Goal: Task Accomplishment & Management: Use online tool/utility

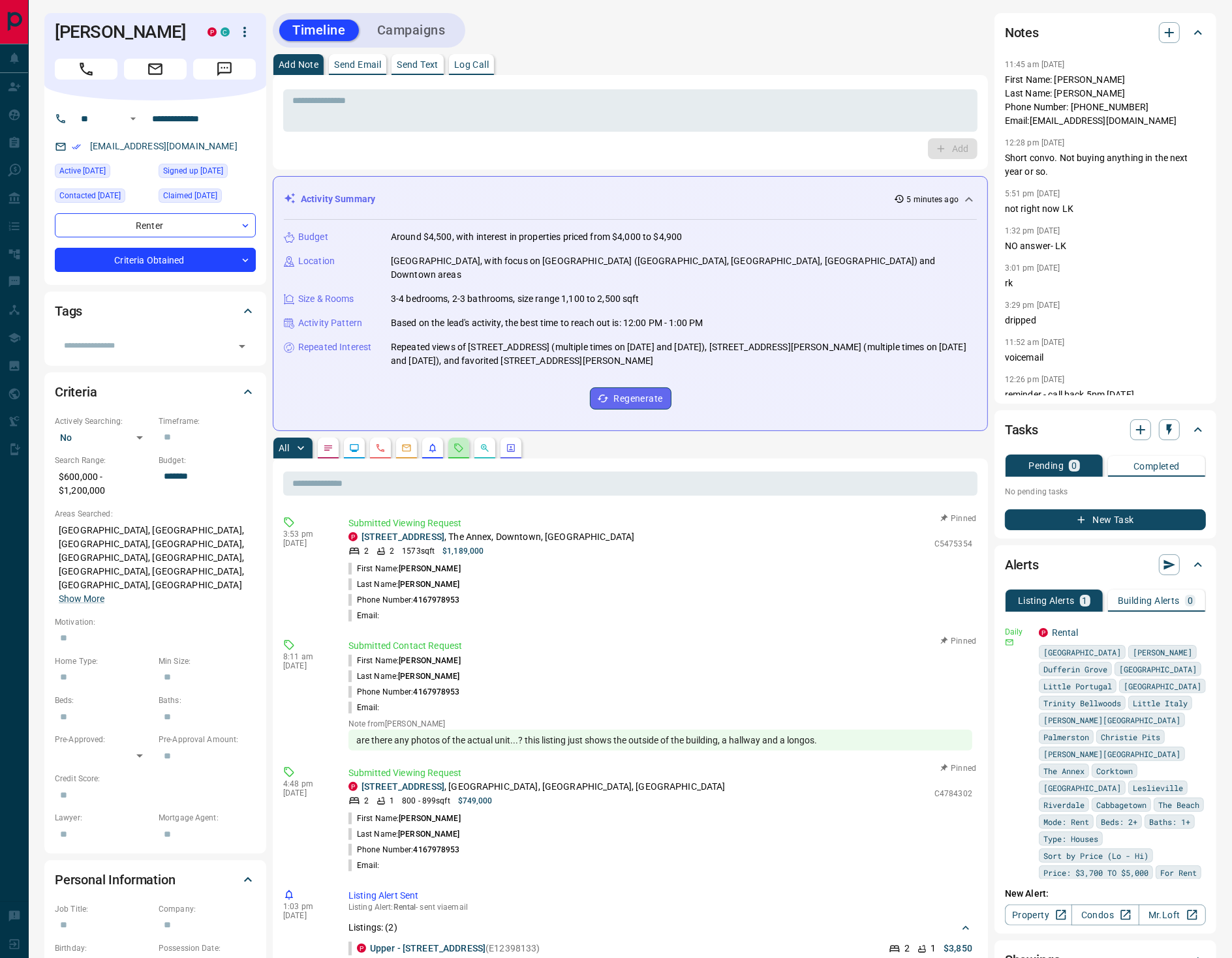
drag, startPoint x: 454, startPoint y: 433, endPoint x: 464, endPoint y: 439, distance: 11.7
click at [454, 438] on button "button" at bounding box center [458, 448] width 21 height 21
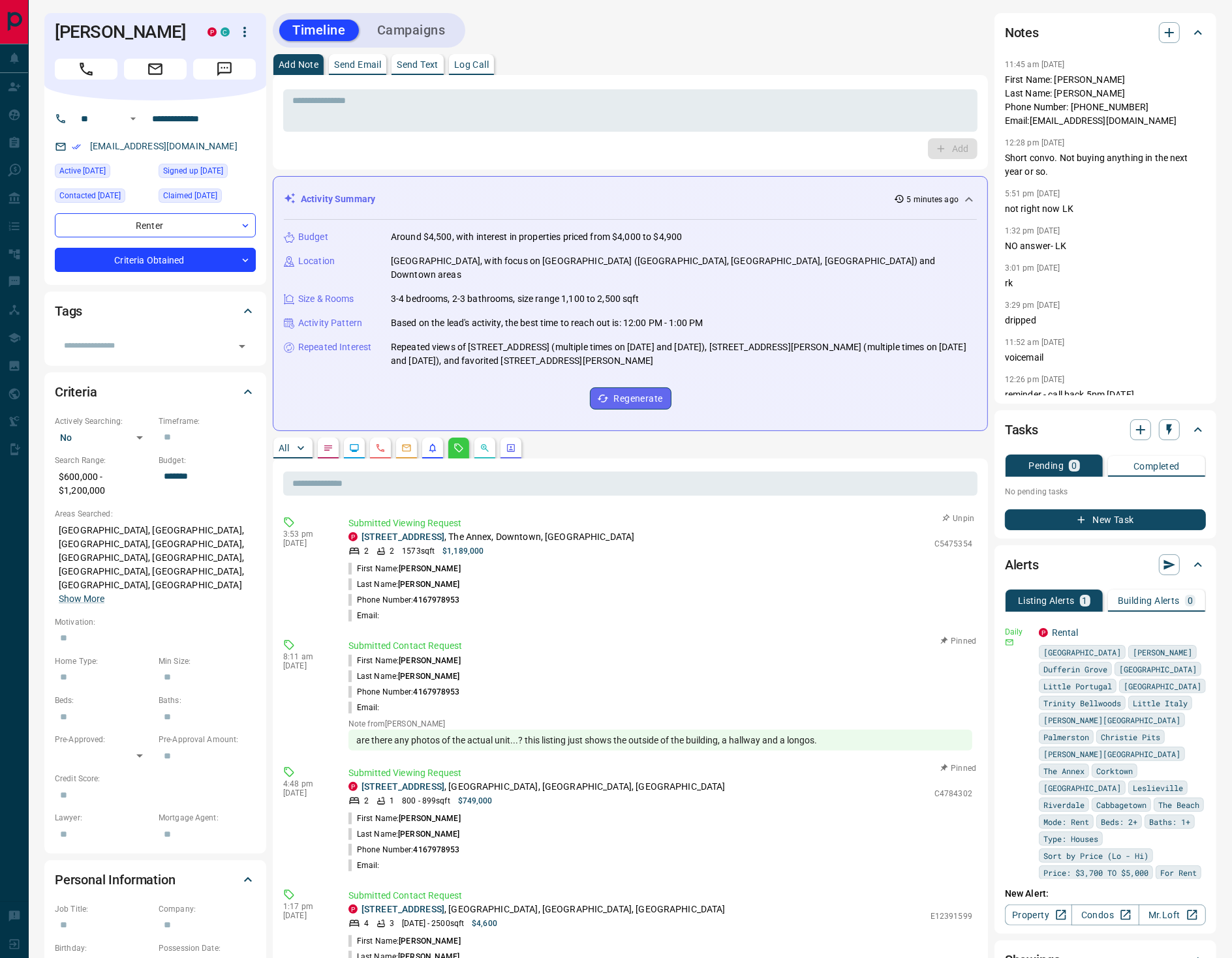
click at [956, 513] on button "Unpin" at bounding box center [958, 519] width 38 height 12
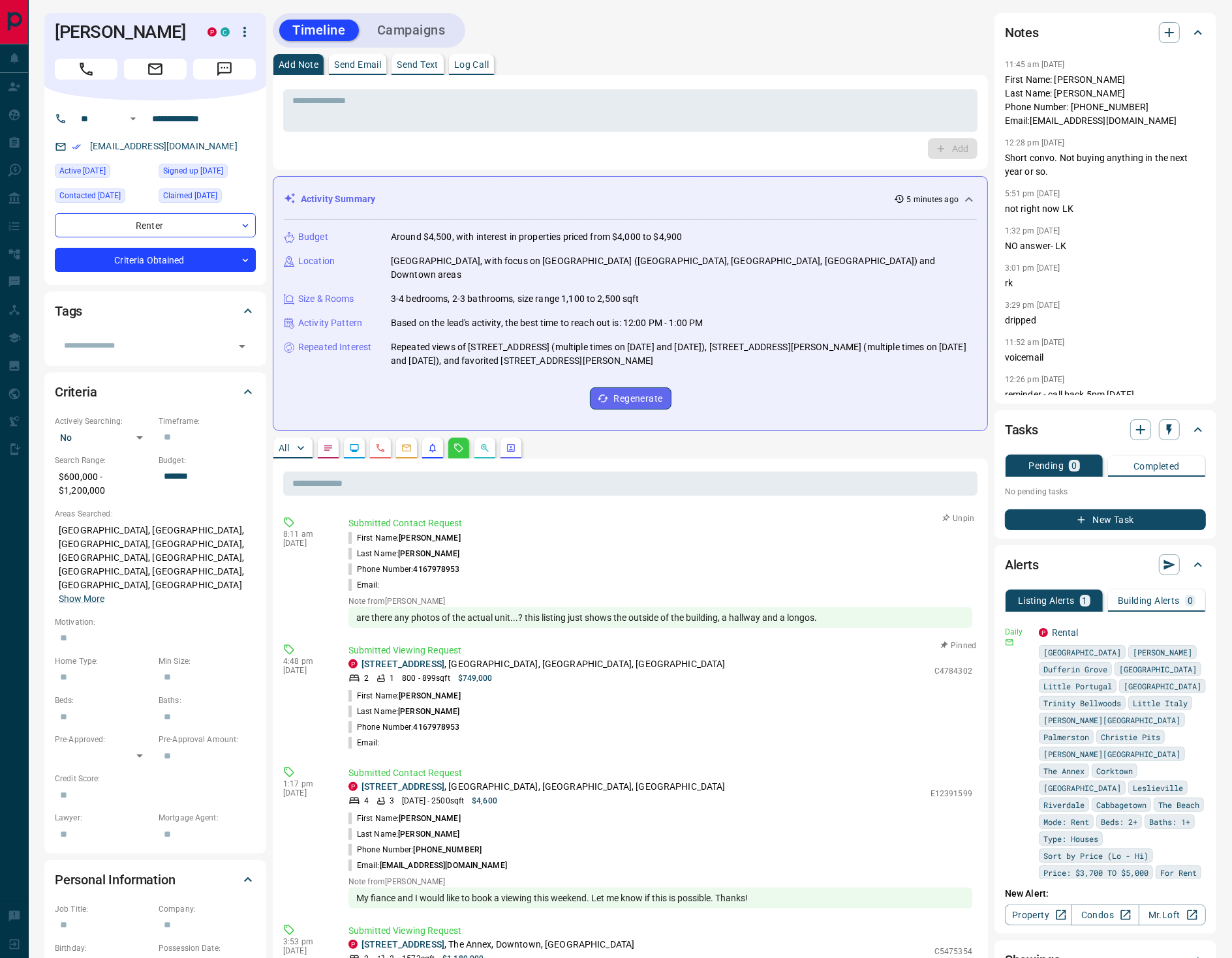
click at [958, 513] on button "Unpin" at bounding box center [958, 519] width 38 height 12
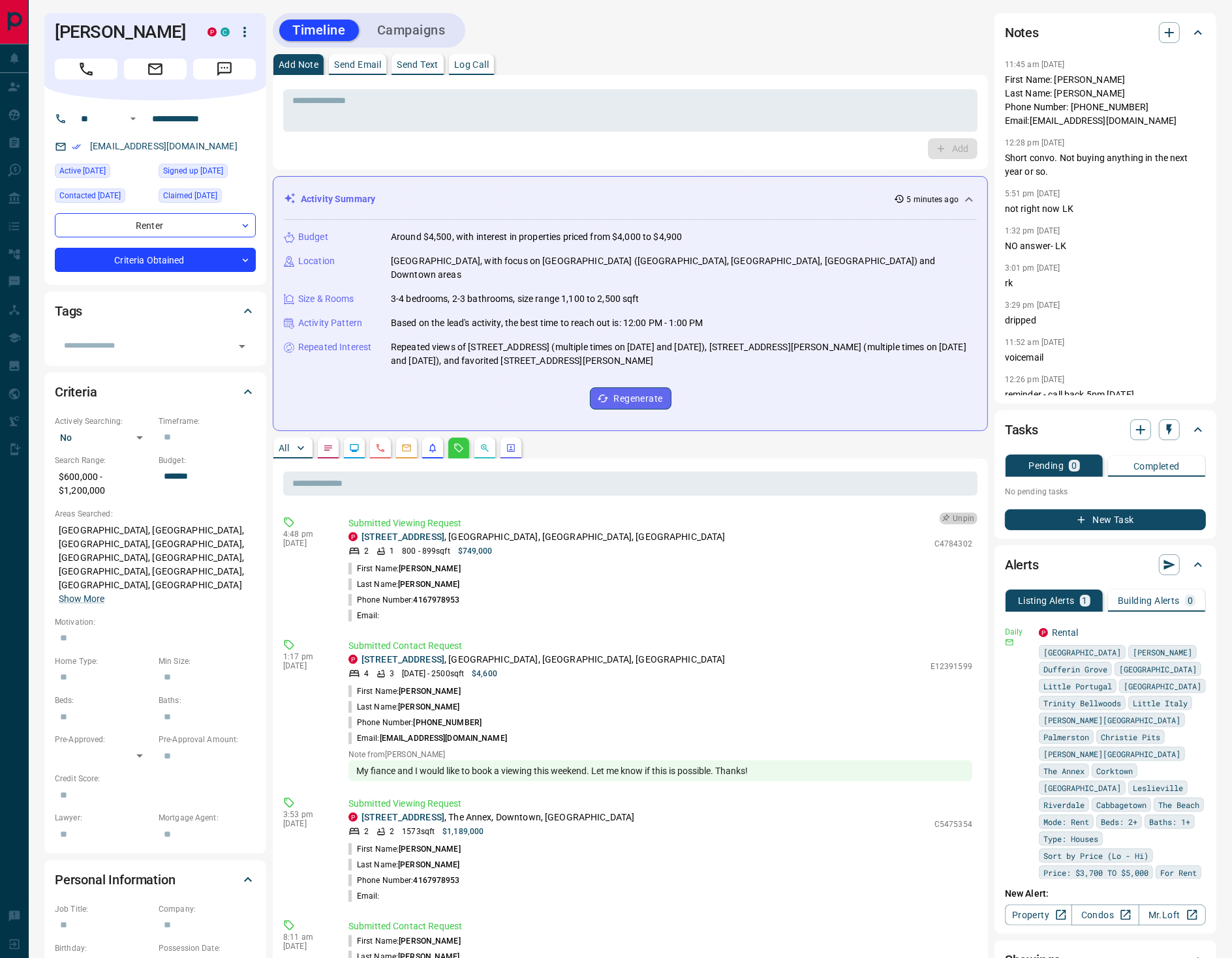
click at [963, 513] on button "Unpin" at bounding box center [958, 519] width 38 height 12
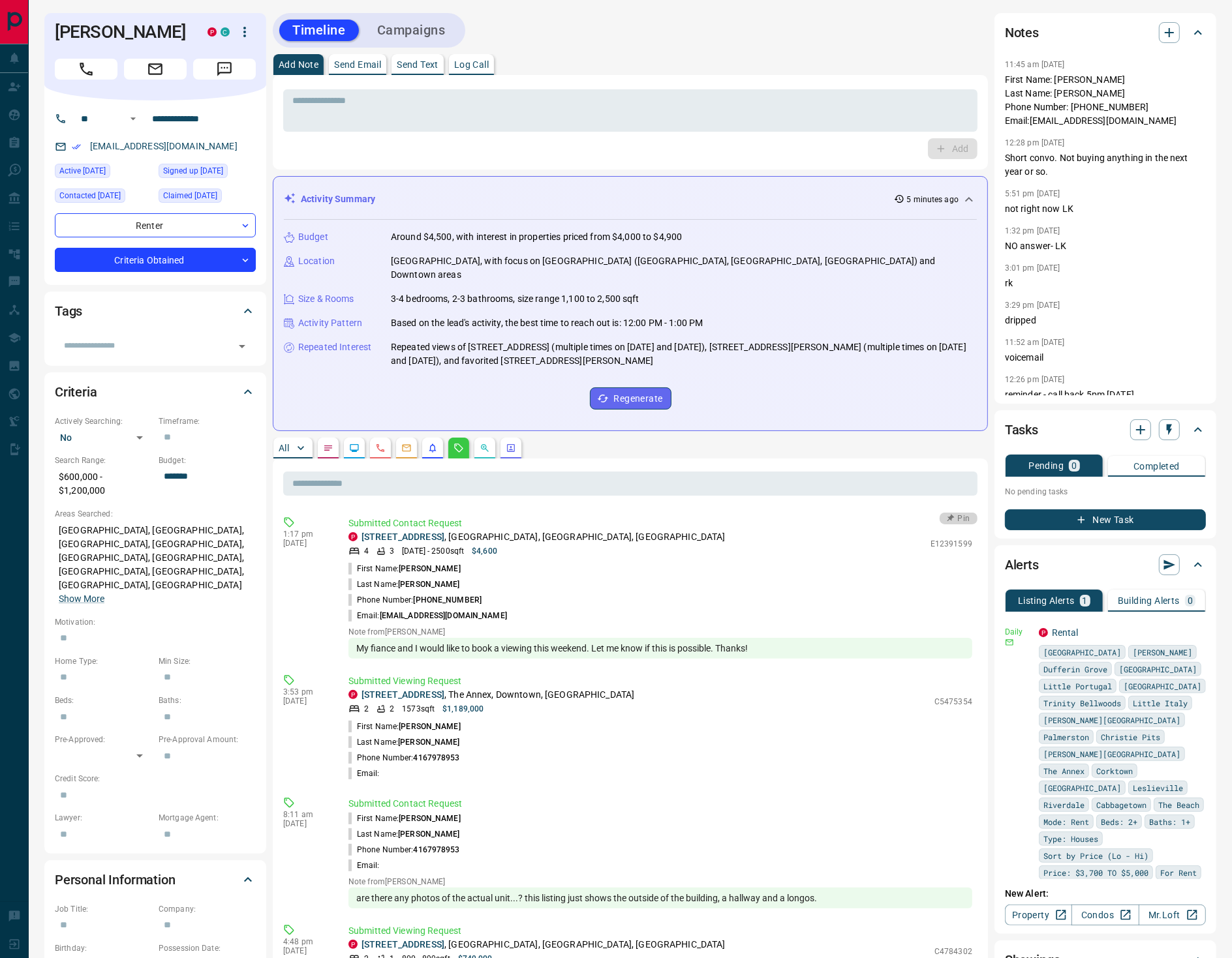
click at [958, 513] on button "Pin" at bounding box center [958, 519] width 38 height 12
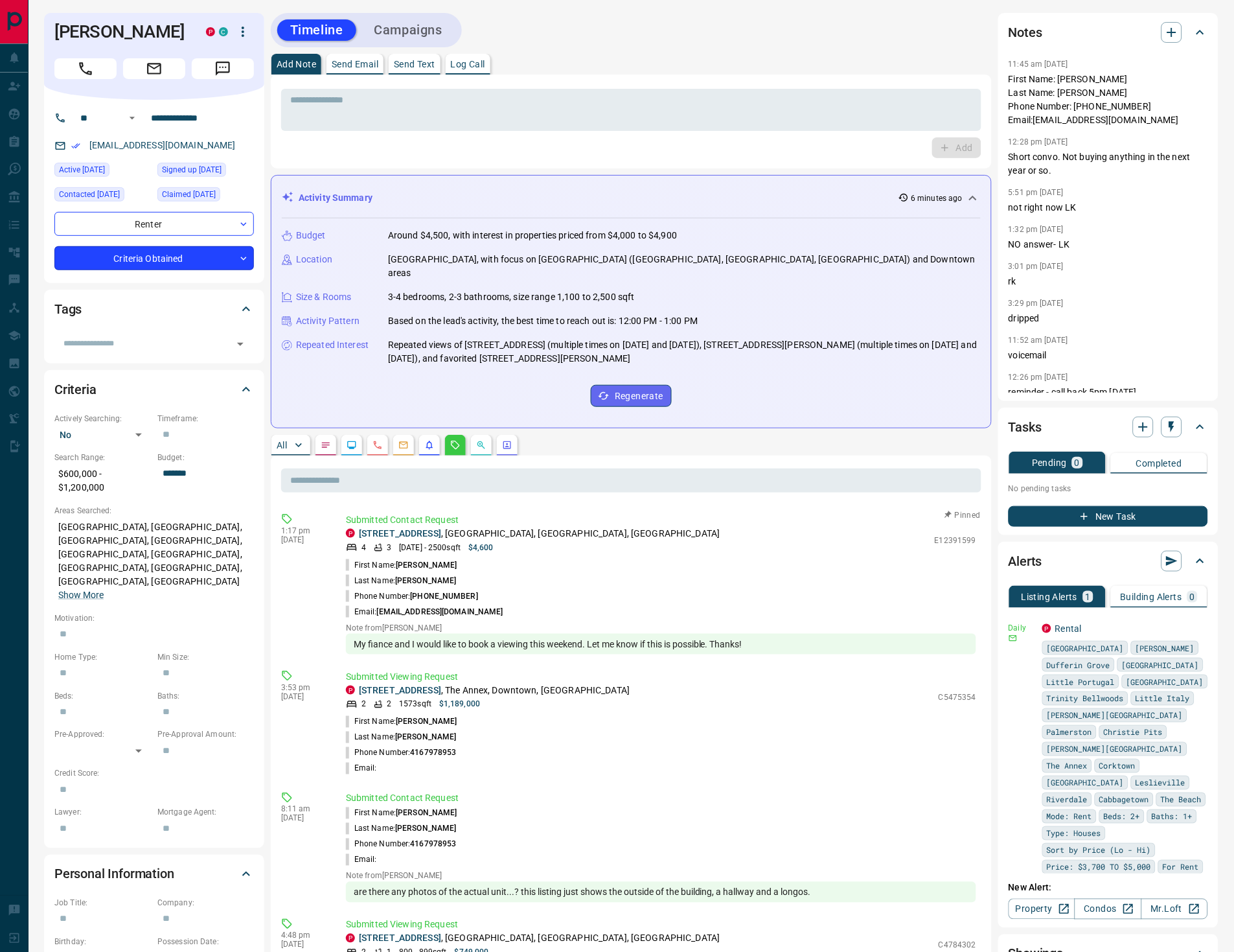
click at [149, 279] on body "**********" at bounding box center [617, 705] width 1234 height 1410
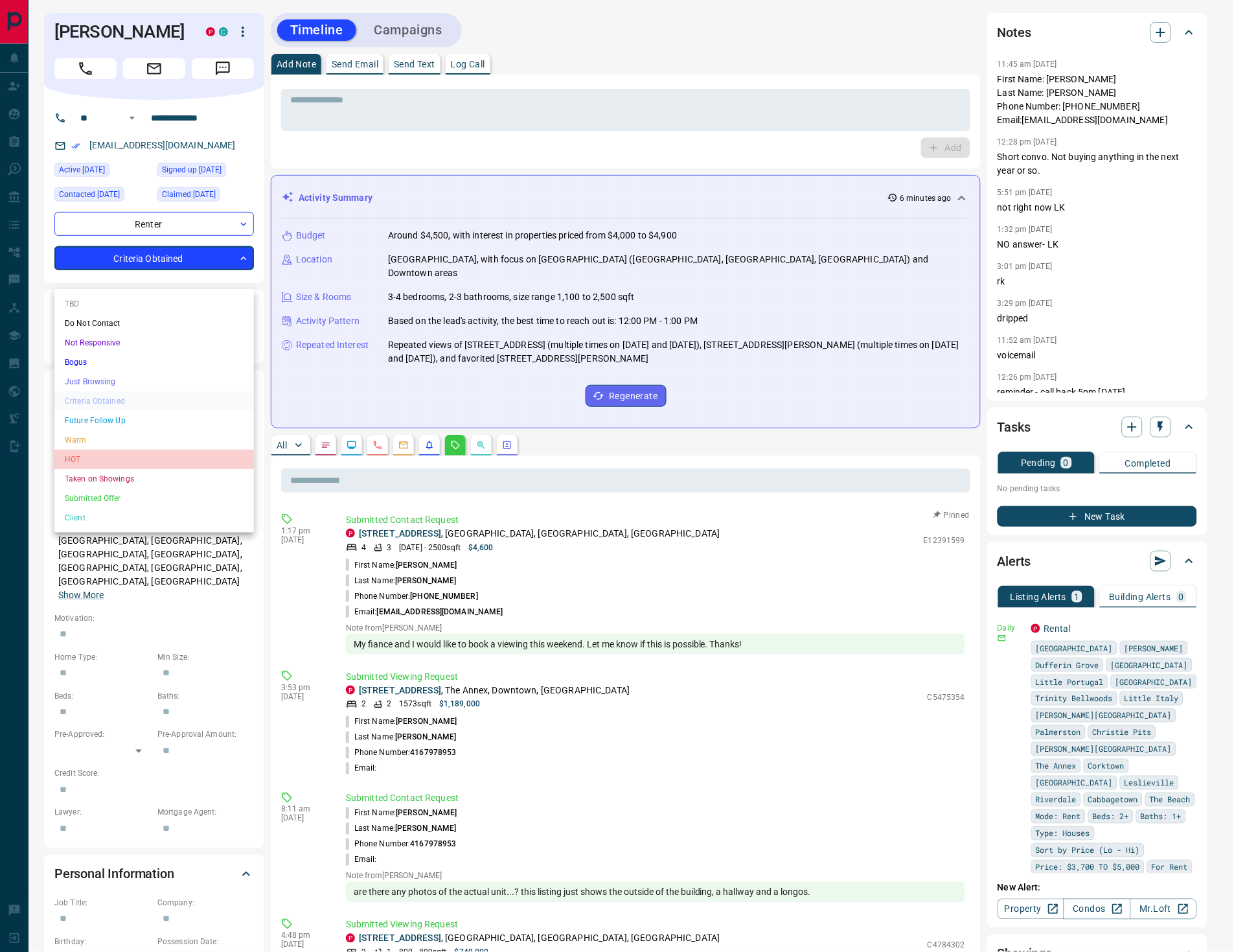
drag, startPoint x: 108, startPoint y: 448, endPoint x: 408, endPoint y: 218, distance: 378.0
click at [108, 450] on li "HOT" at bounding box center [153, 460] width 199 height 20
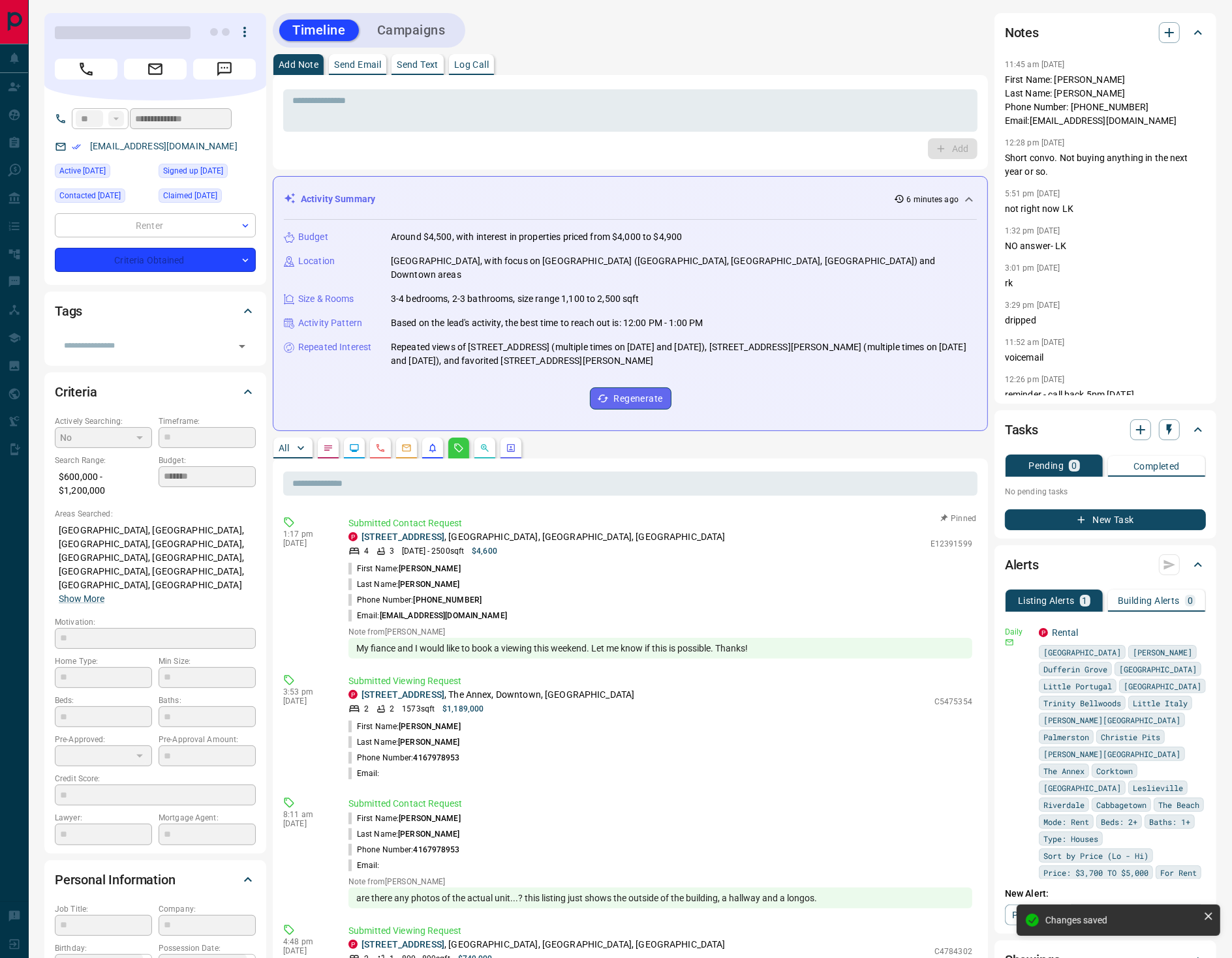
type input "*"
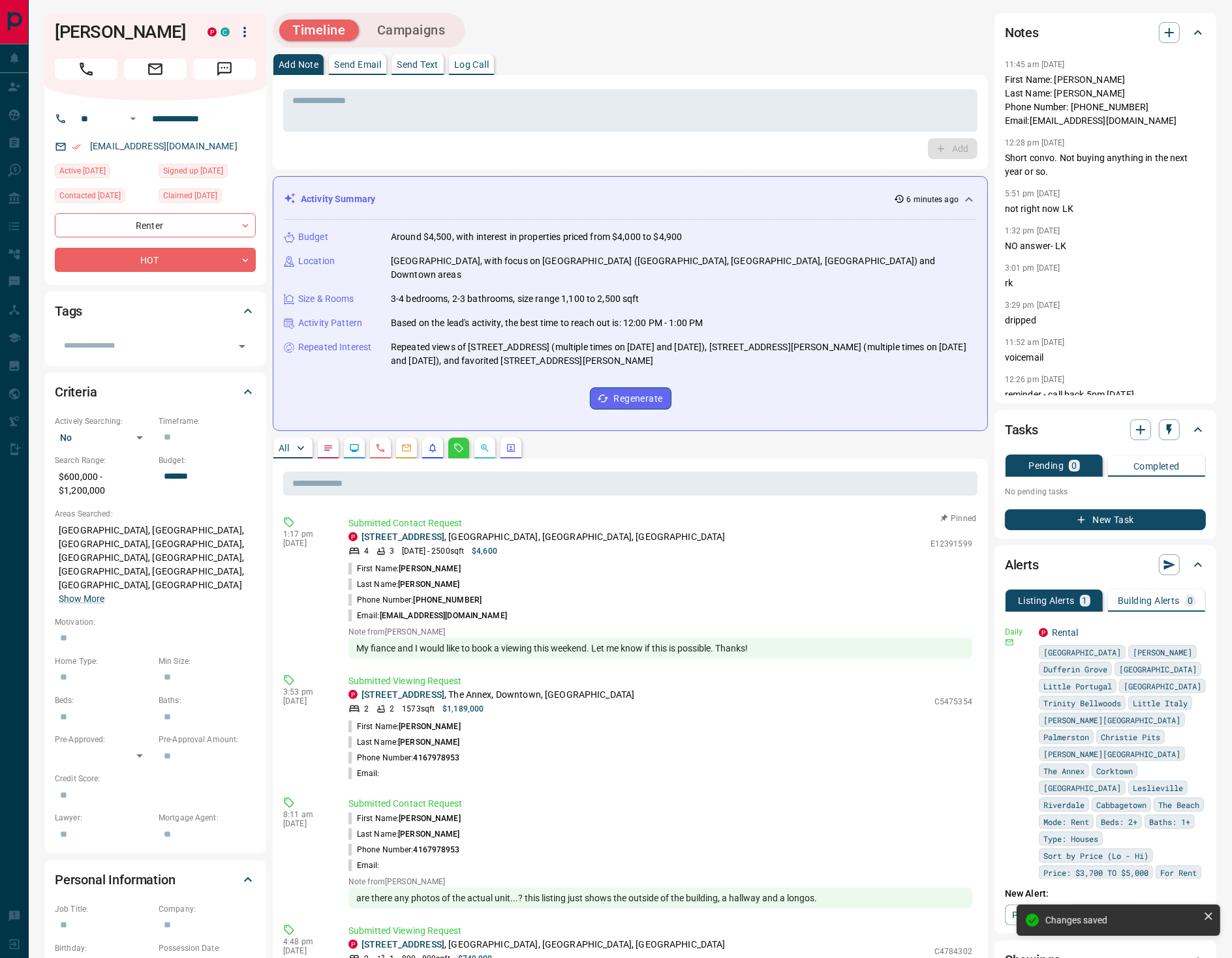
click at [488, 68] on p "Log Call" at bounding box center [472, 64] width 35 height 9
click at [944, 149] on button "Log Call" at bounding box center [951, 148] width 51 height 21
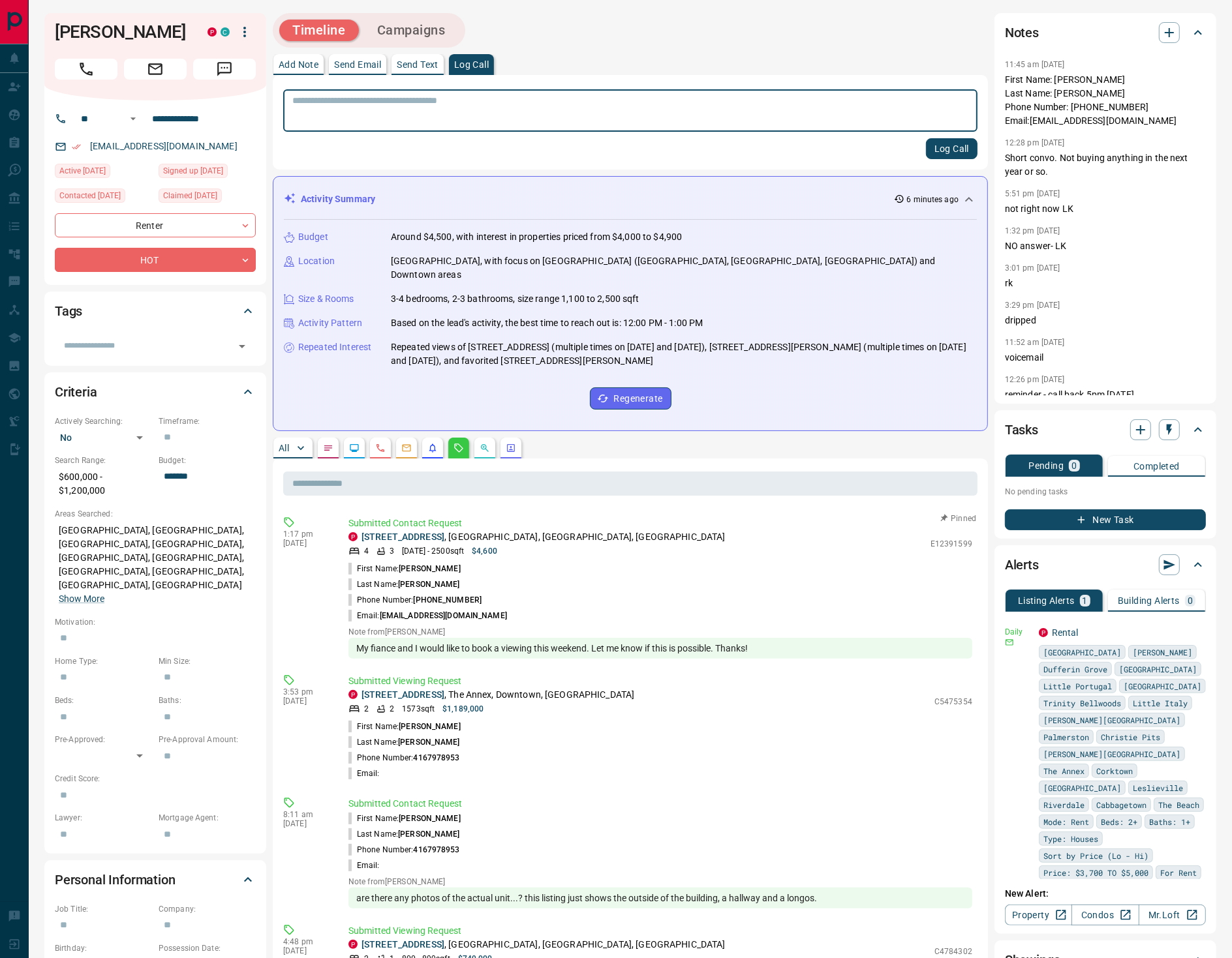
click at [418, 32] on button "Campaigns" at bounding box center [411, 31] width 94 height 21
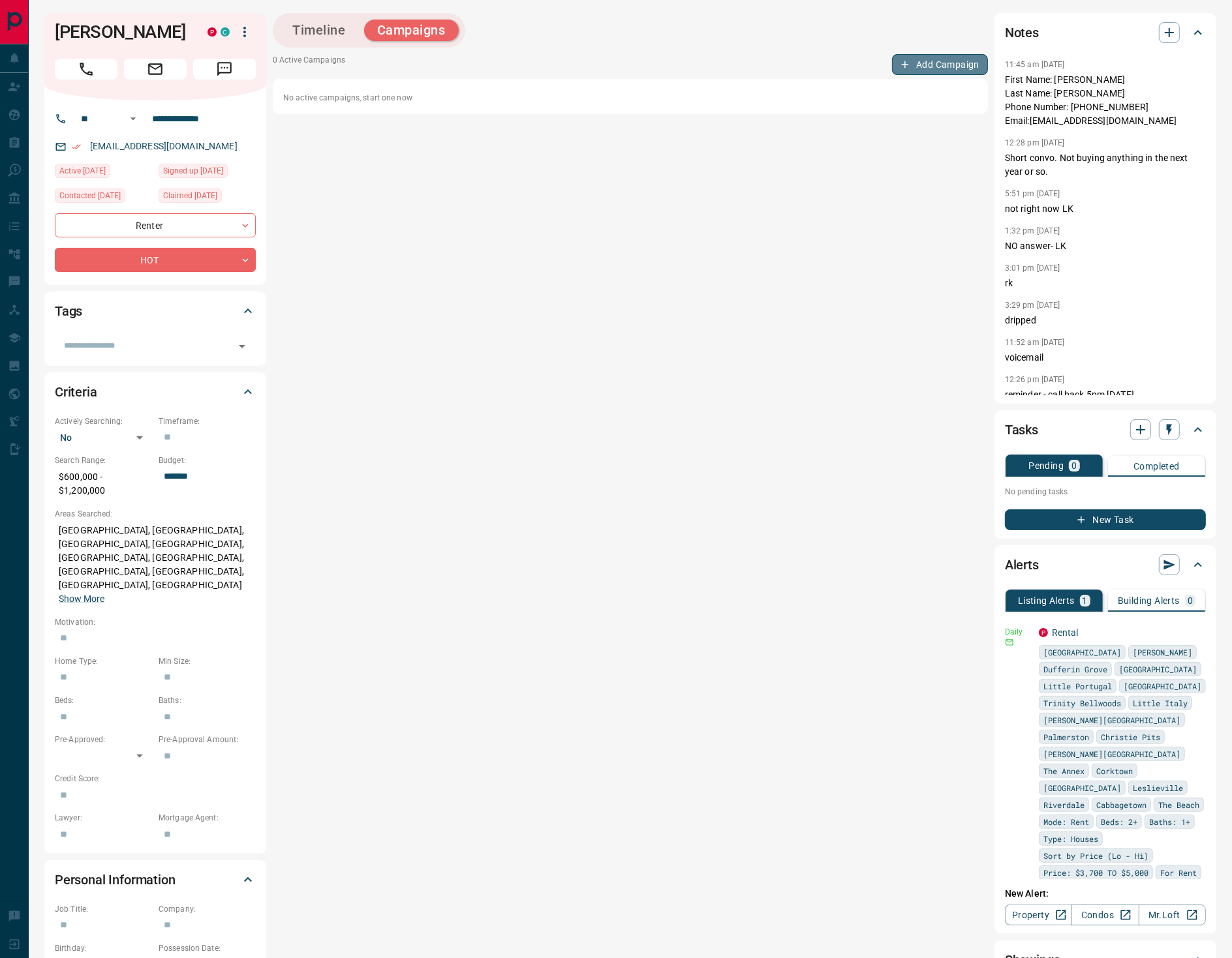
click at [929, 66] on button "Add Campaign" at bounding box center [939, 64] width 96 height 21
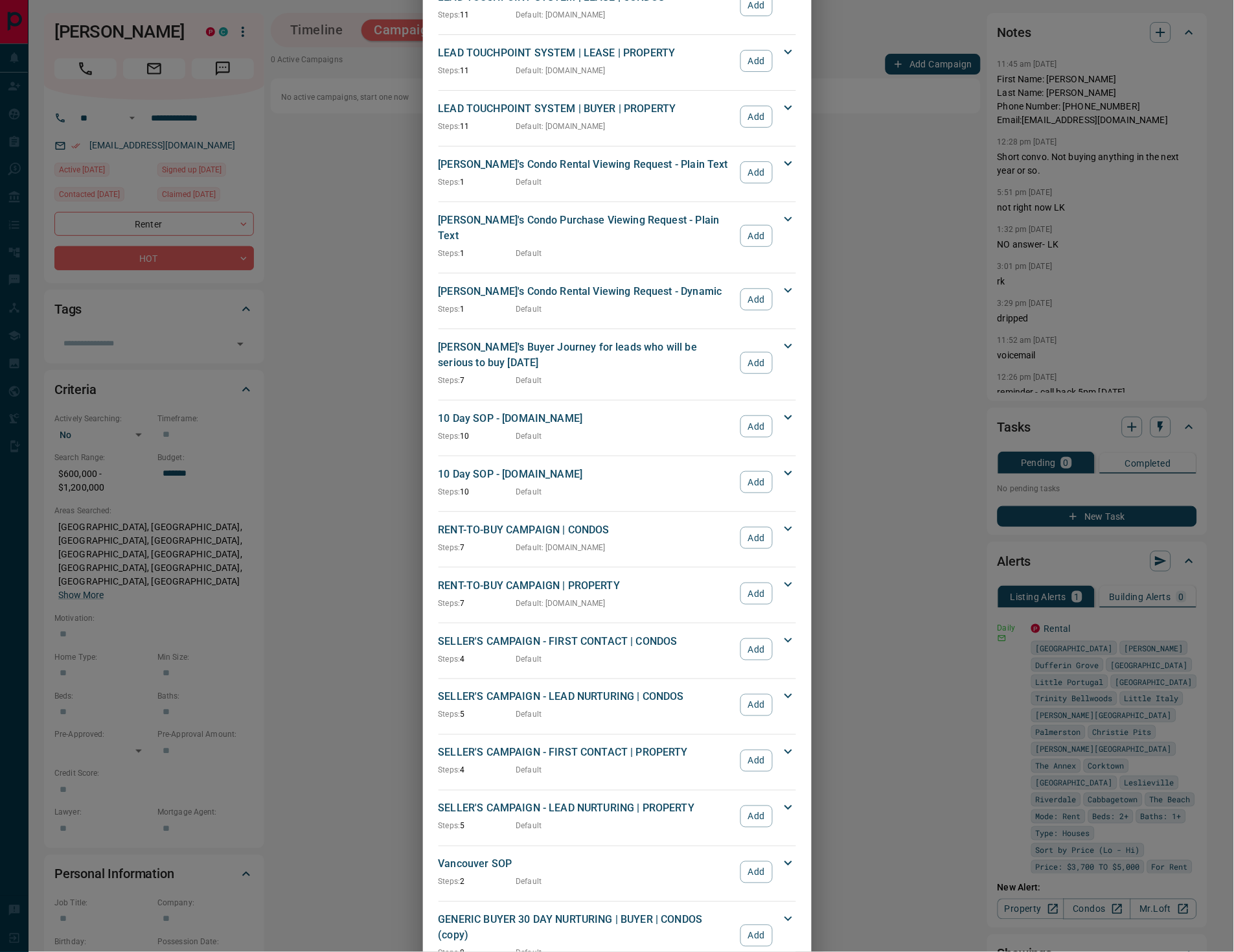
scroll to position [1224, 0]
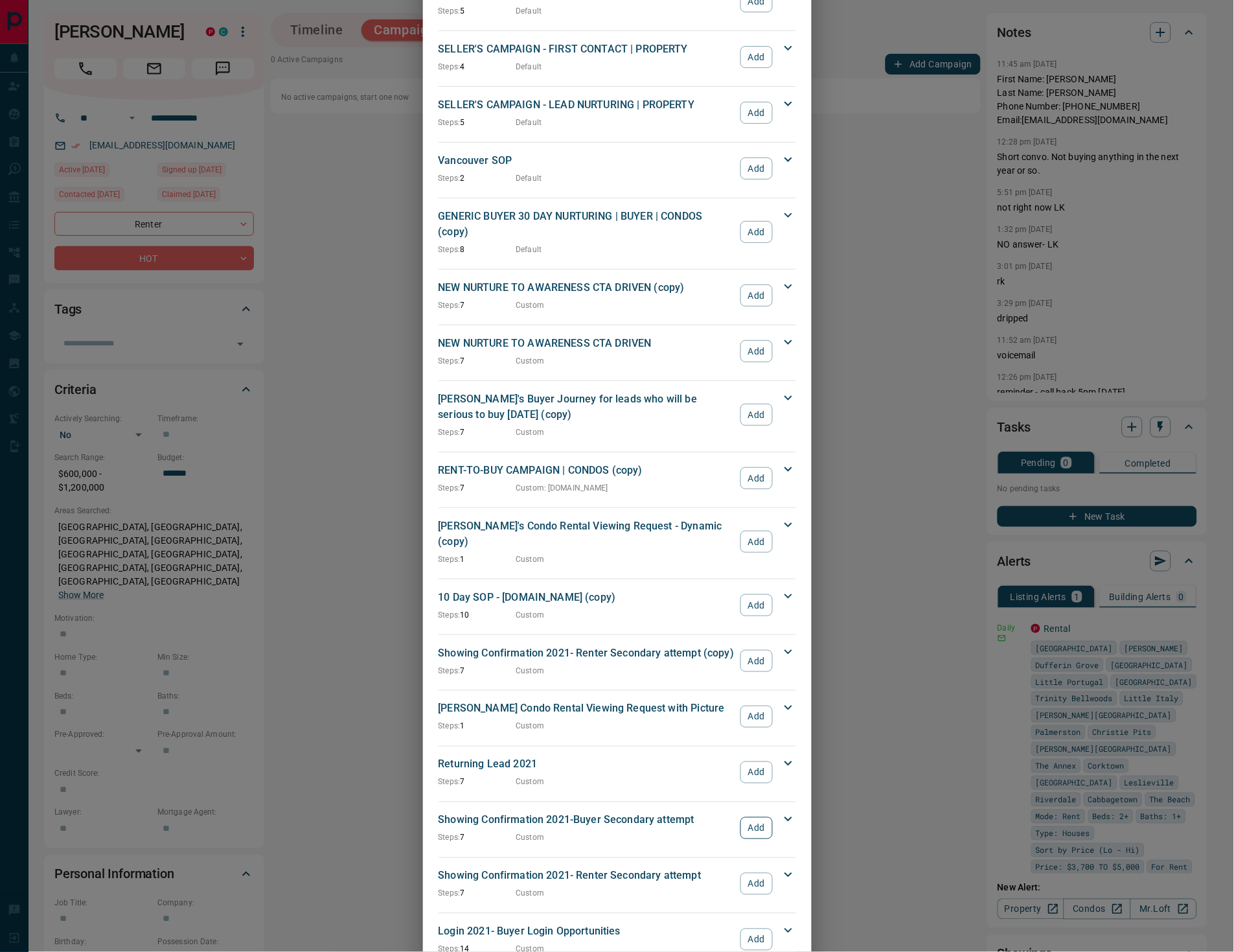
click at [753, 817] on button "Add" at bounding box center [756, 828] width 32 height 22
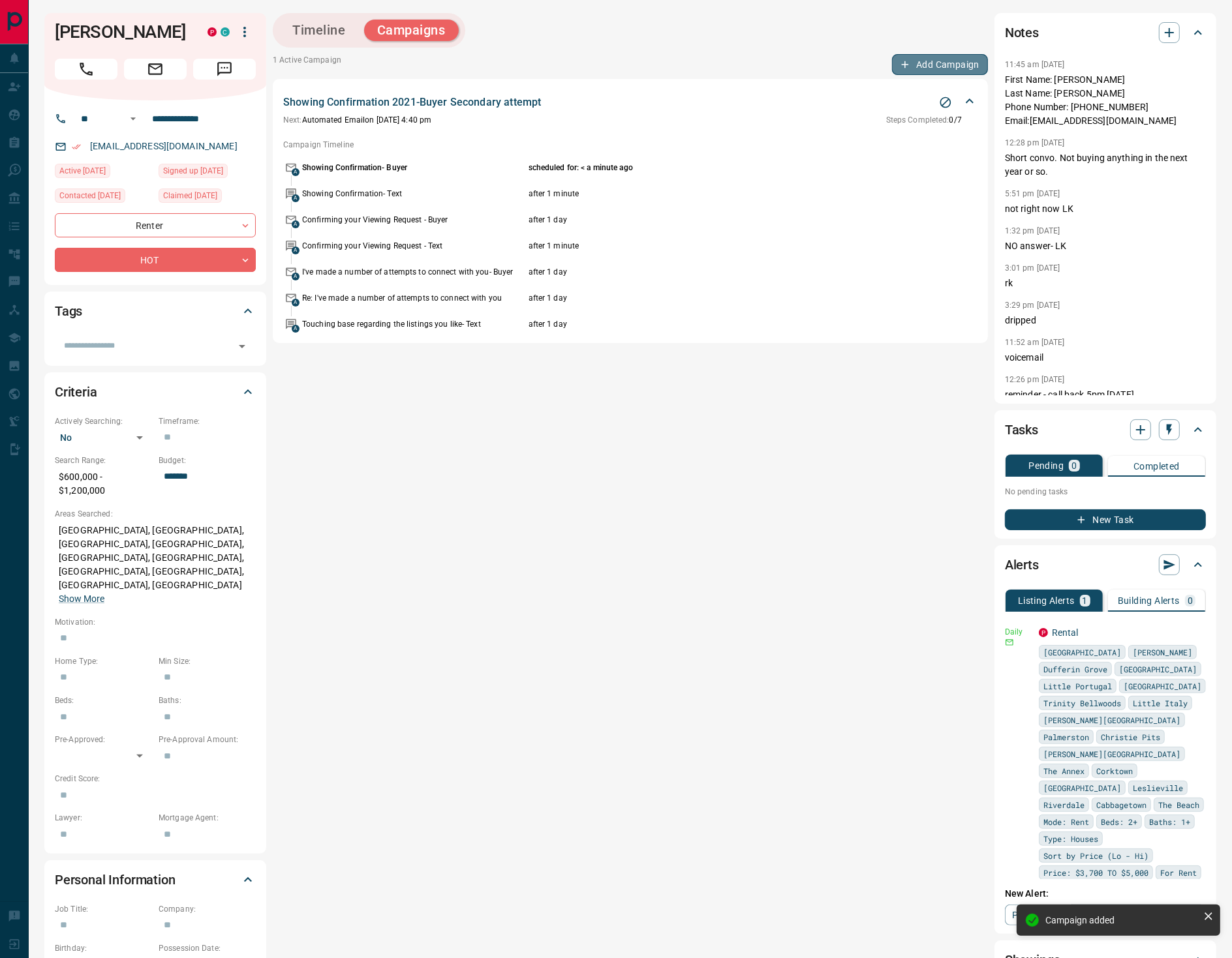
click at [942, 69] on button "Add Campaign" at bounding box center [939, 64] width 96 height 21
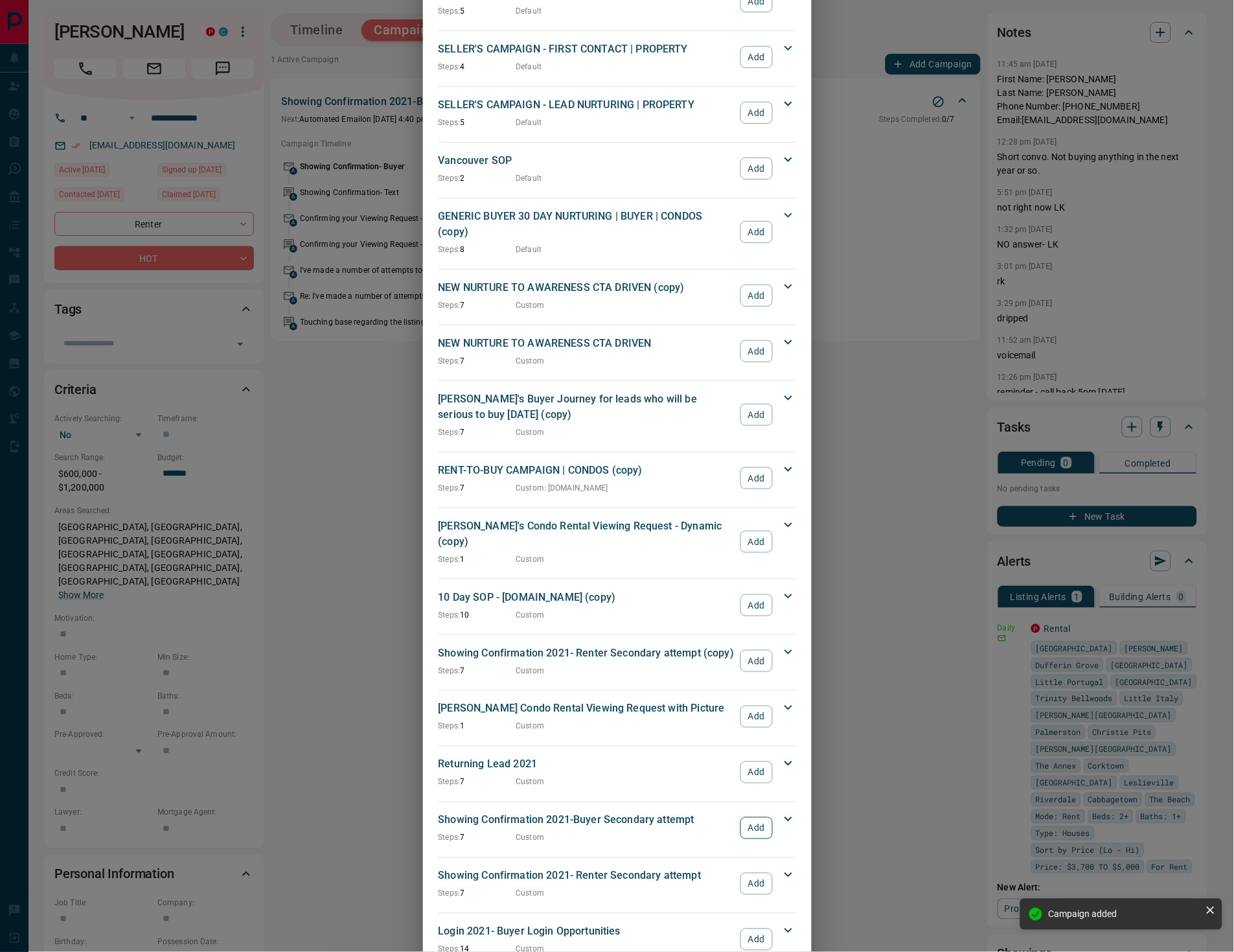
click at [755, 817] on button "Add" at bounding box center [756, 828] width 32 height 22
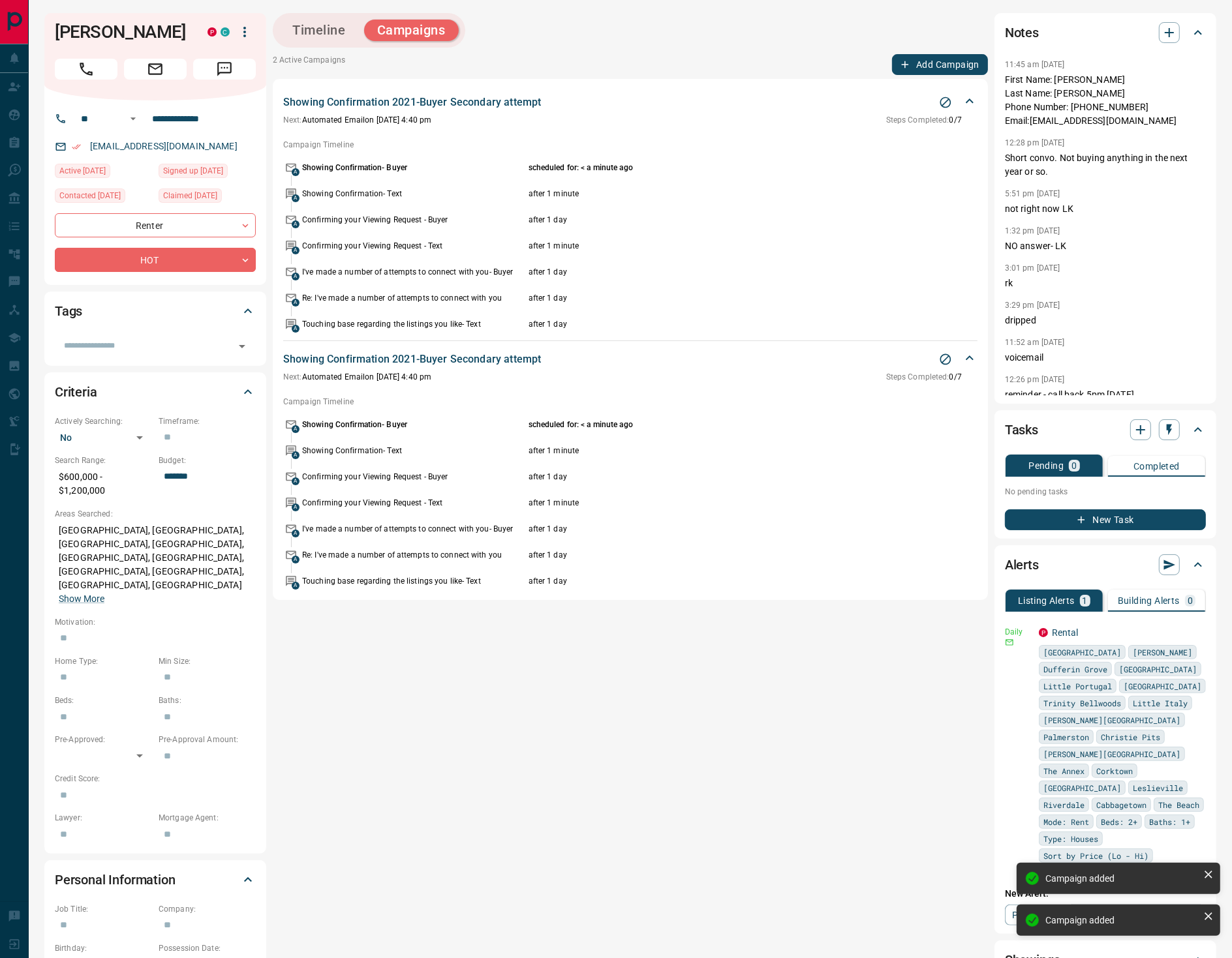
click at [916, 68] on button "Add Campaign" at bounding box center [939, 64] width 96 height 21
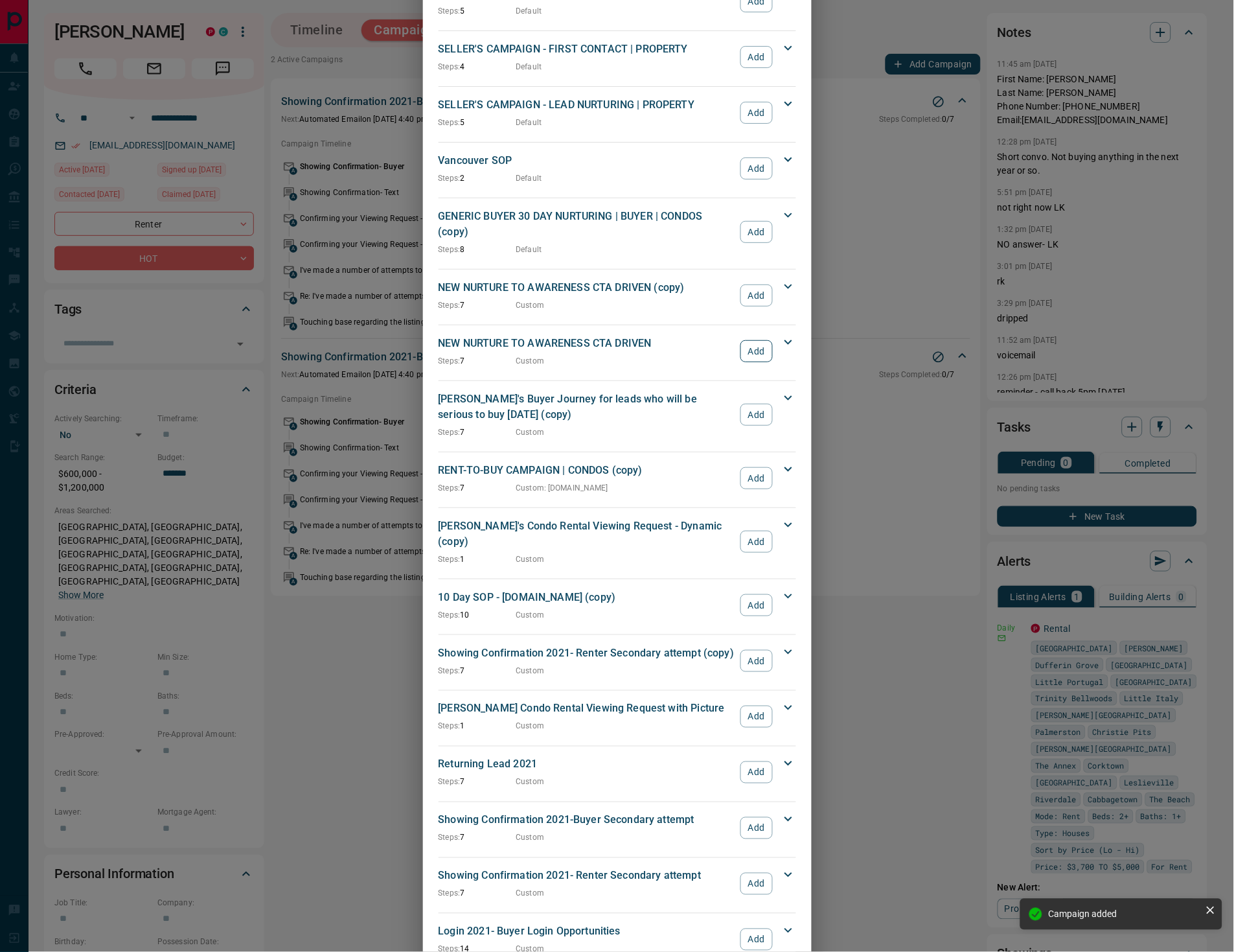
click at [749, 341] on button "Add" at bounding box center [756, 351] width 32 height 22
